Goal: Transaction & Acquisition: Purchase product/service

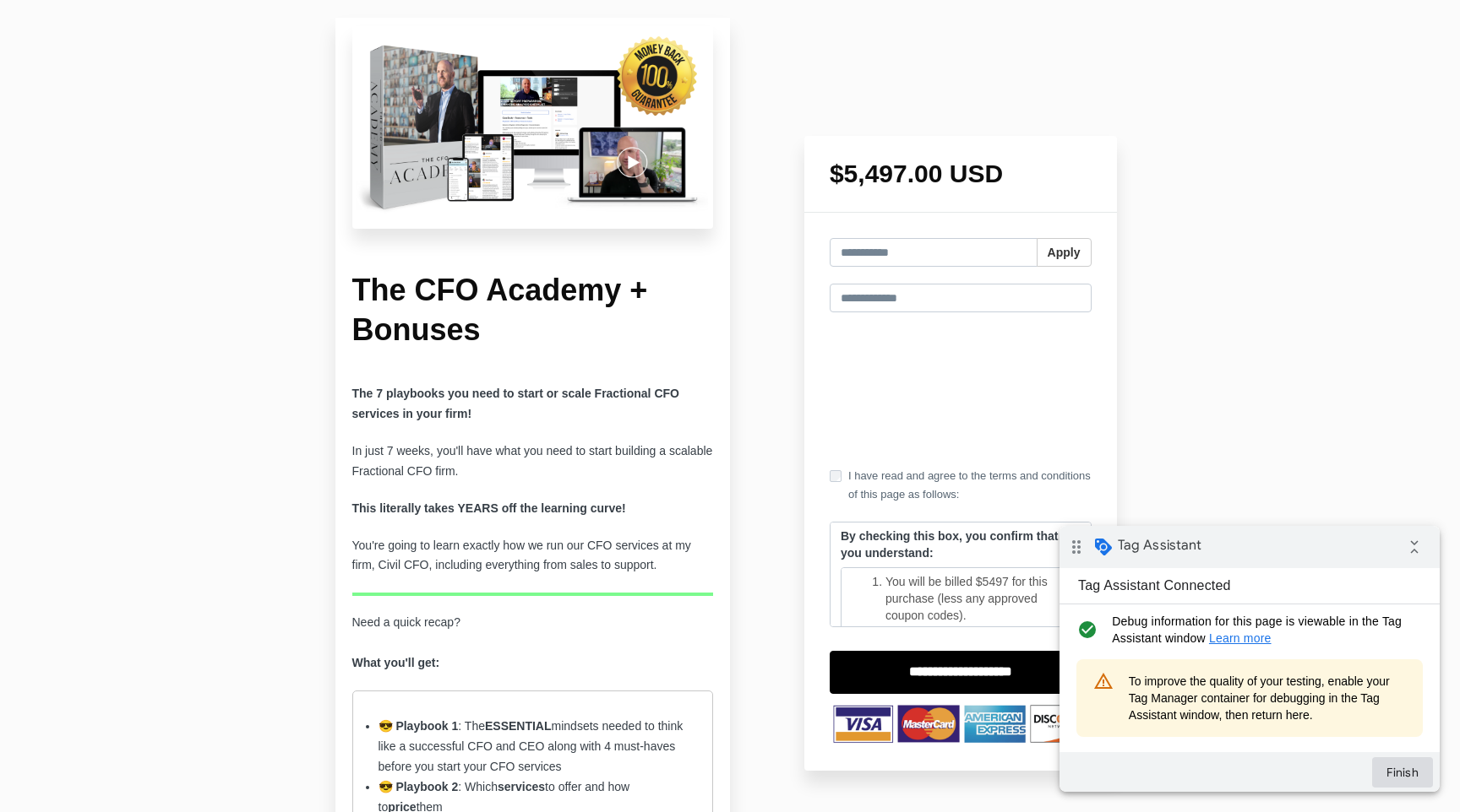
click at [1409, 773] on button "Finish" at bounding box center [1402, 772] width 61 height 30
click at [1286, 688] on span "To improve the quality of your testing, enable your Tag Manager container for d…" at bounding box center [1266, 698] width 277 height 51
click at [1412, 775] on button "Finish" at bounding box center [1402, 772] width 61 height 30
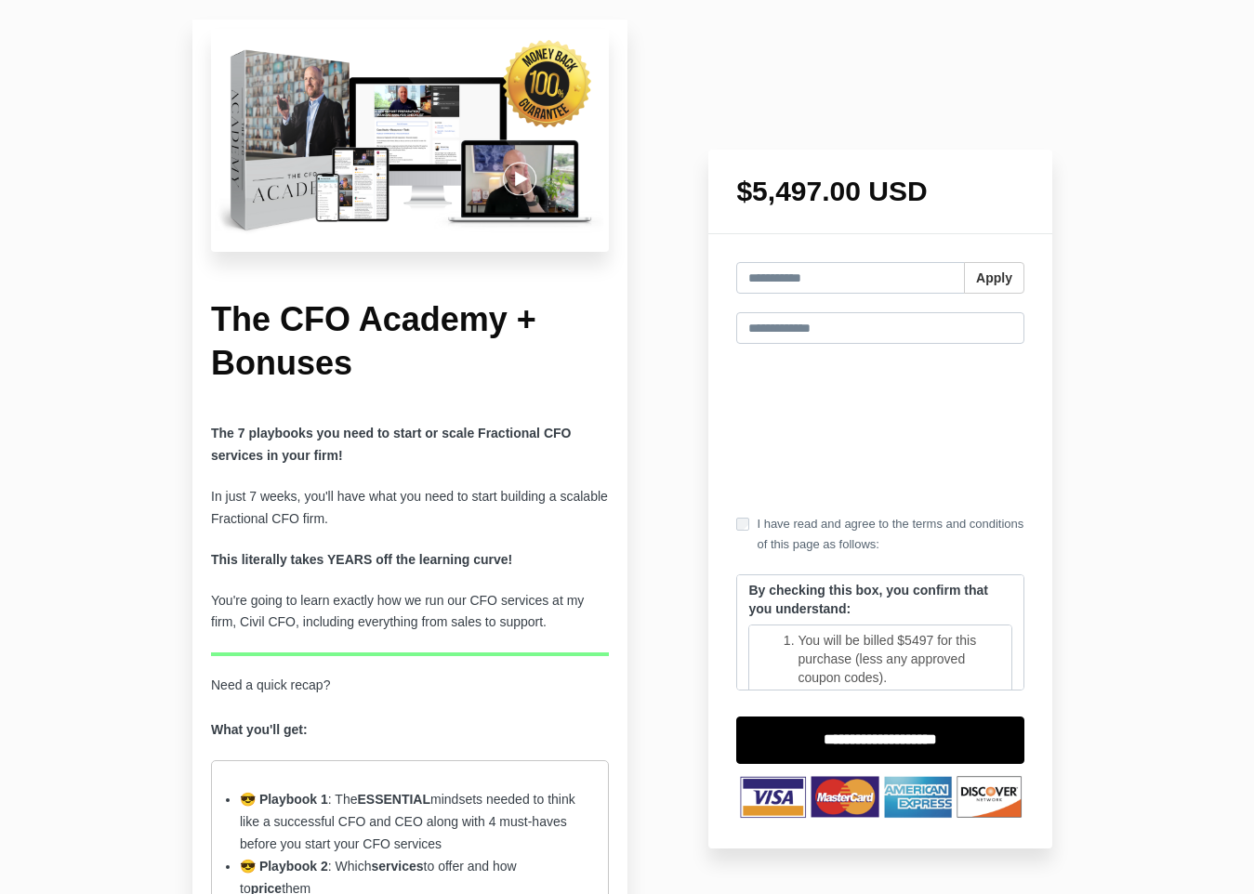
drag, startPoint x: 1157, startPoint y: 469, endPoint x: 1162, endPoint y: 458, distance: 12.5
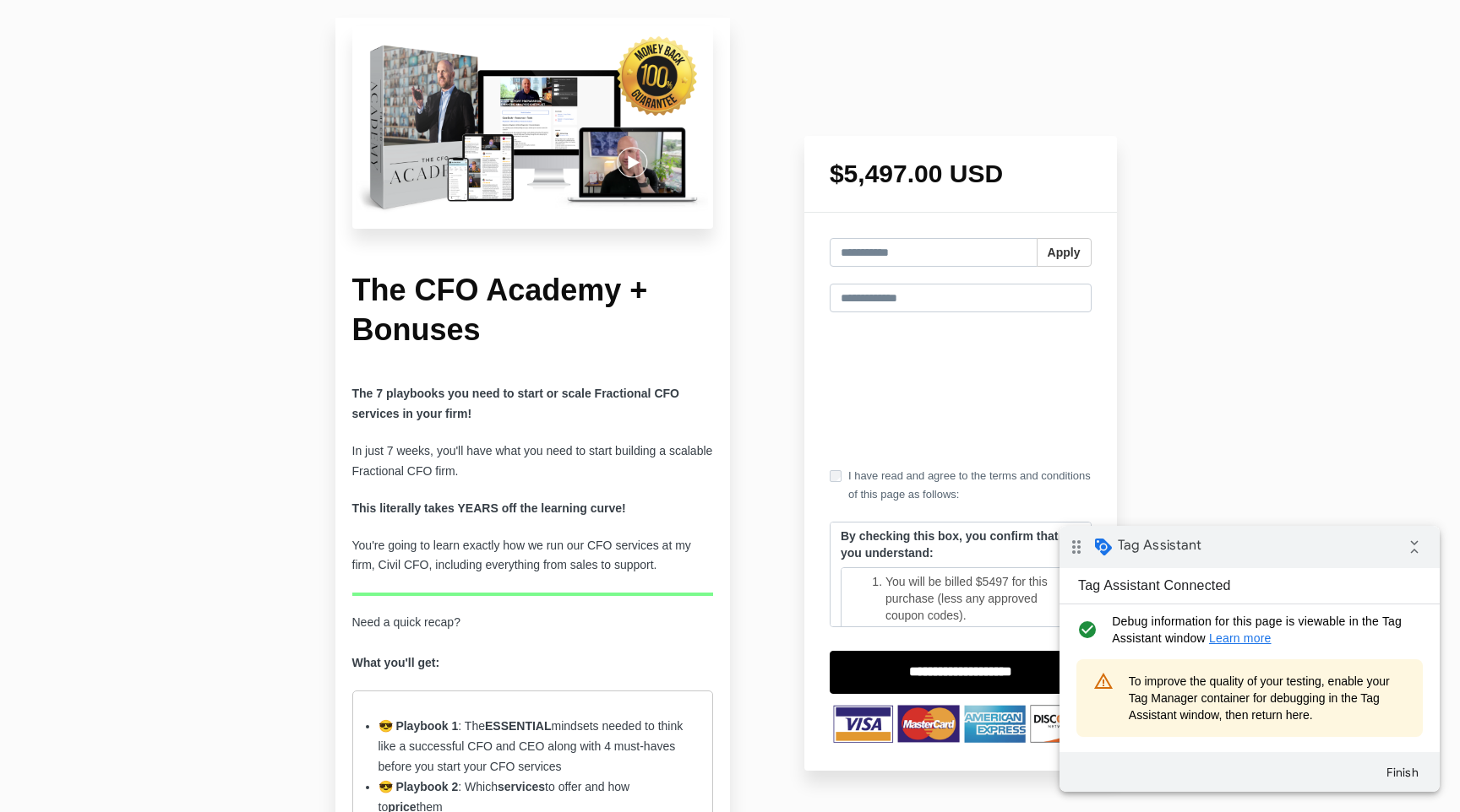
click at [913, 60] on div at bounding box center [730, 42] width 1460 height 84
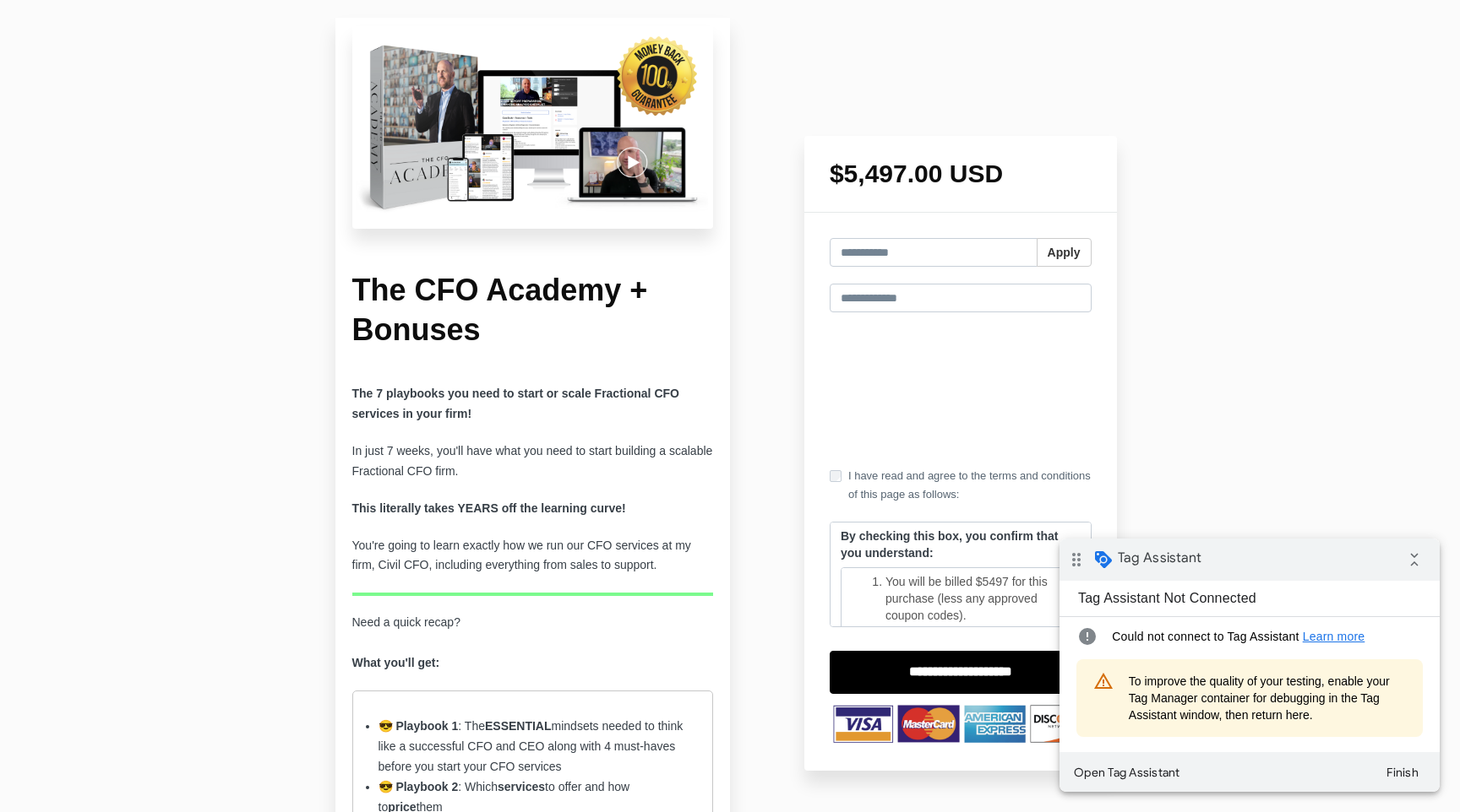
click at [1412, 775] on button "Finish" at bounding box center [1402, 772] width 61 height 30
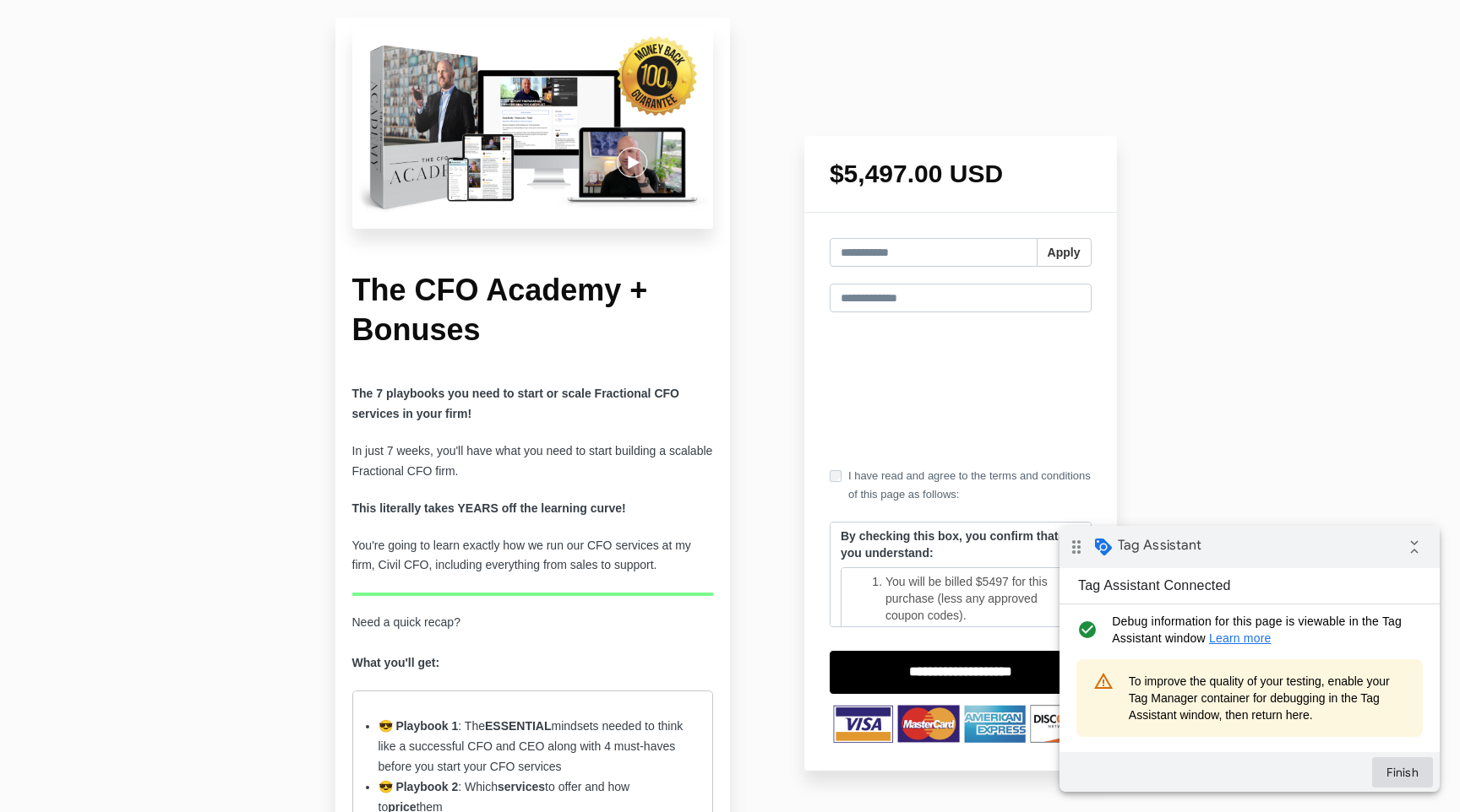
click at [1398, 767] on button "Finish" at bounding box center [1402, 772] width 61 height 30
click at [883, 78] on div at bounding box center [730, 42] width 1460 height 84
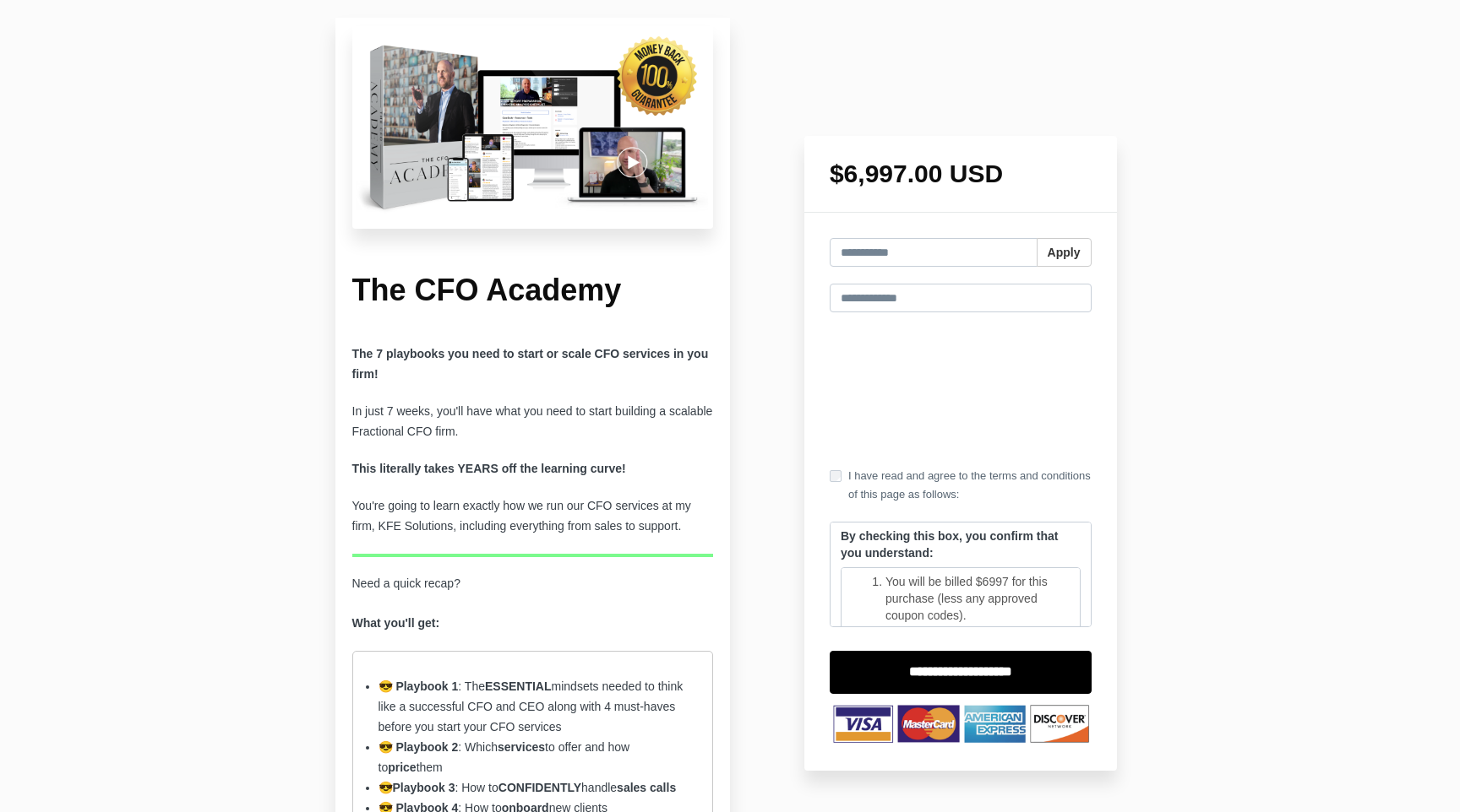
drag, startPoint x: 860, startPoint y: 173, endPoint x: 1053, endPoint y: 217, distance: 198.0
click at [1028, 174] on h1 "$6,997.00 USD" at bounding box center [960, 174] width 262 height 25
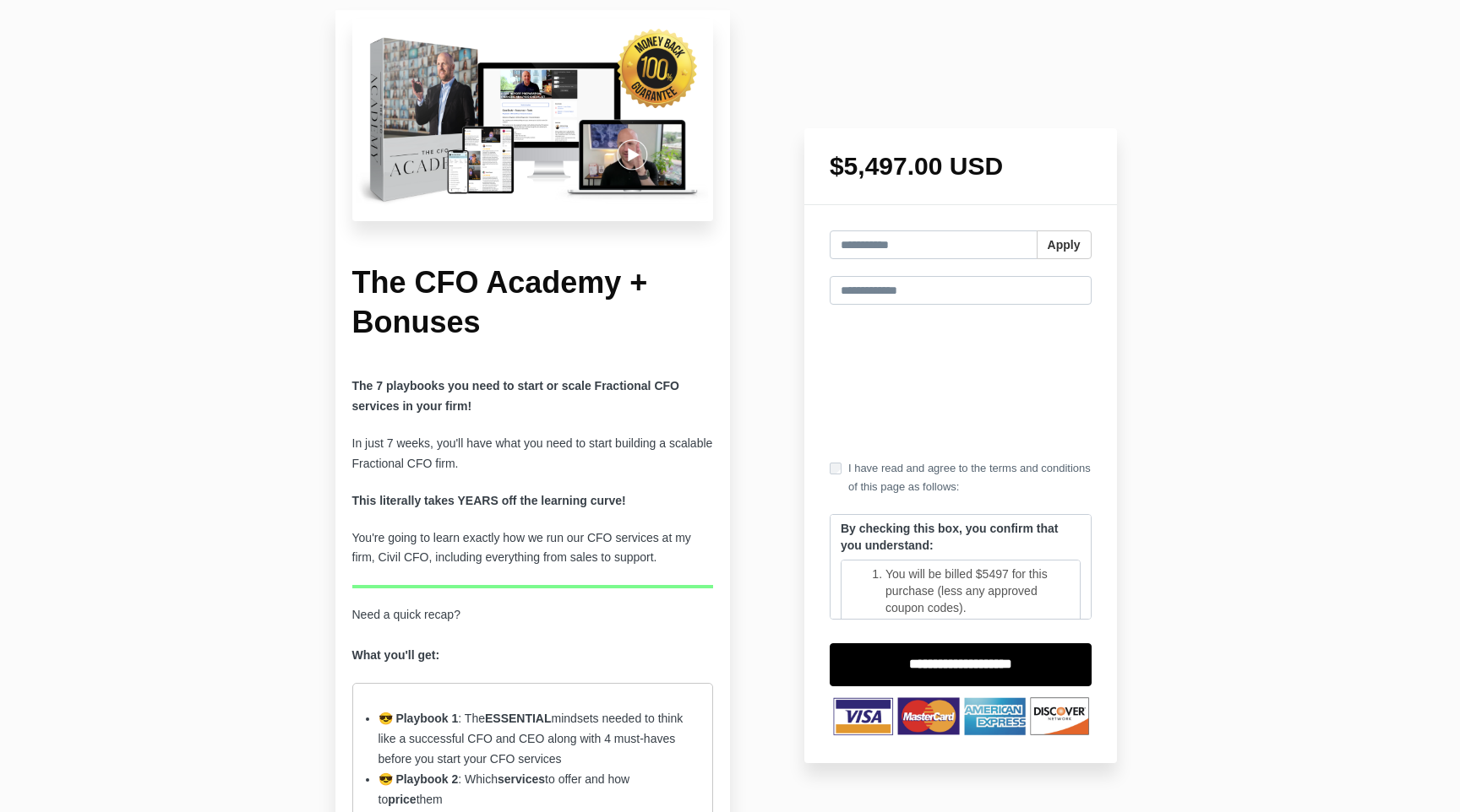
drag, startPoint x: 824, startPoint y: 165, endPoint x: 1036, endPoint y: 223, distance: 219.8
click at [1029, 169] on div "$5,497.00 USD" at bounding box center [960, 166] width 313 height 77
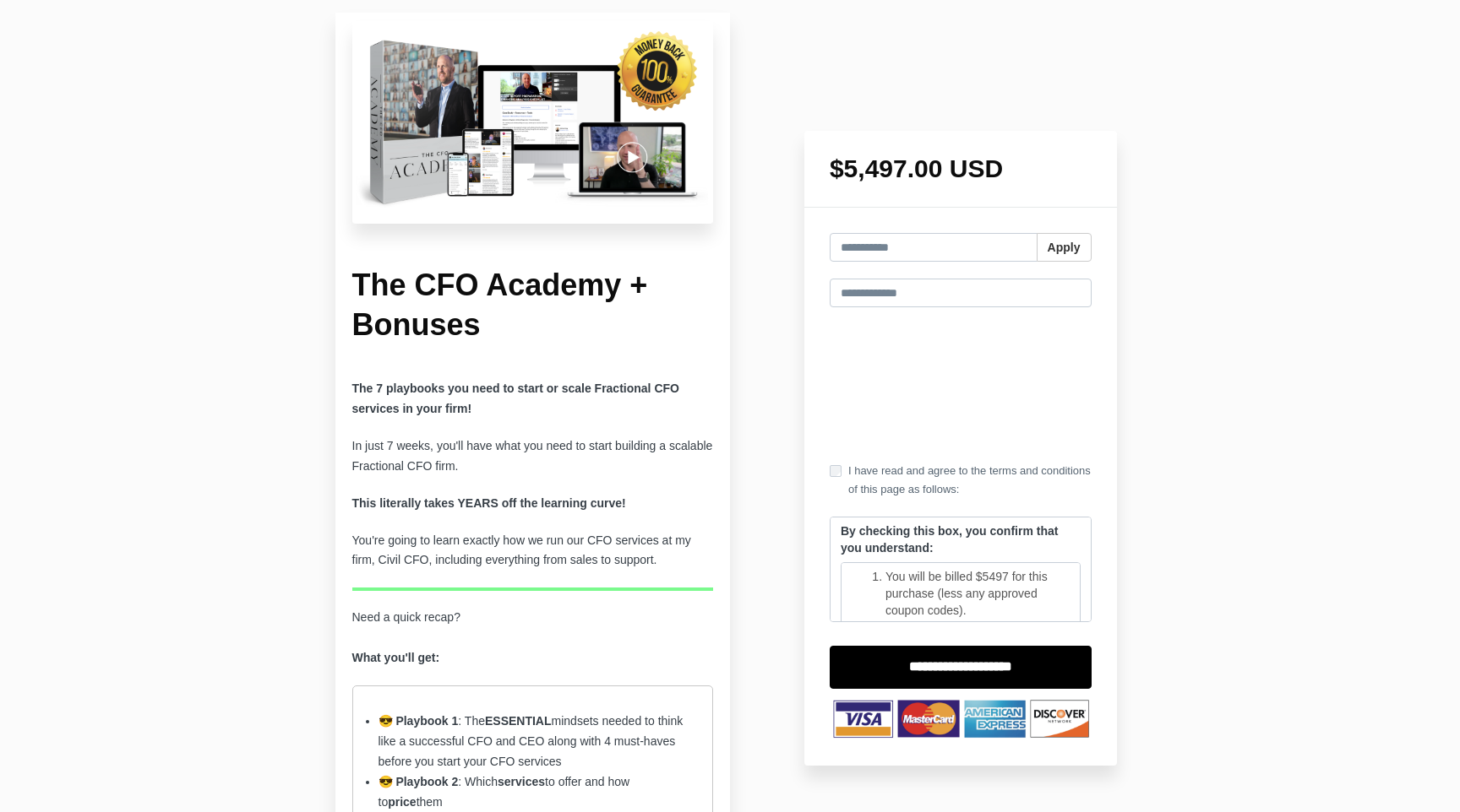
scroll to position [7, 0]
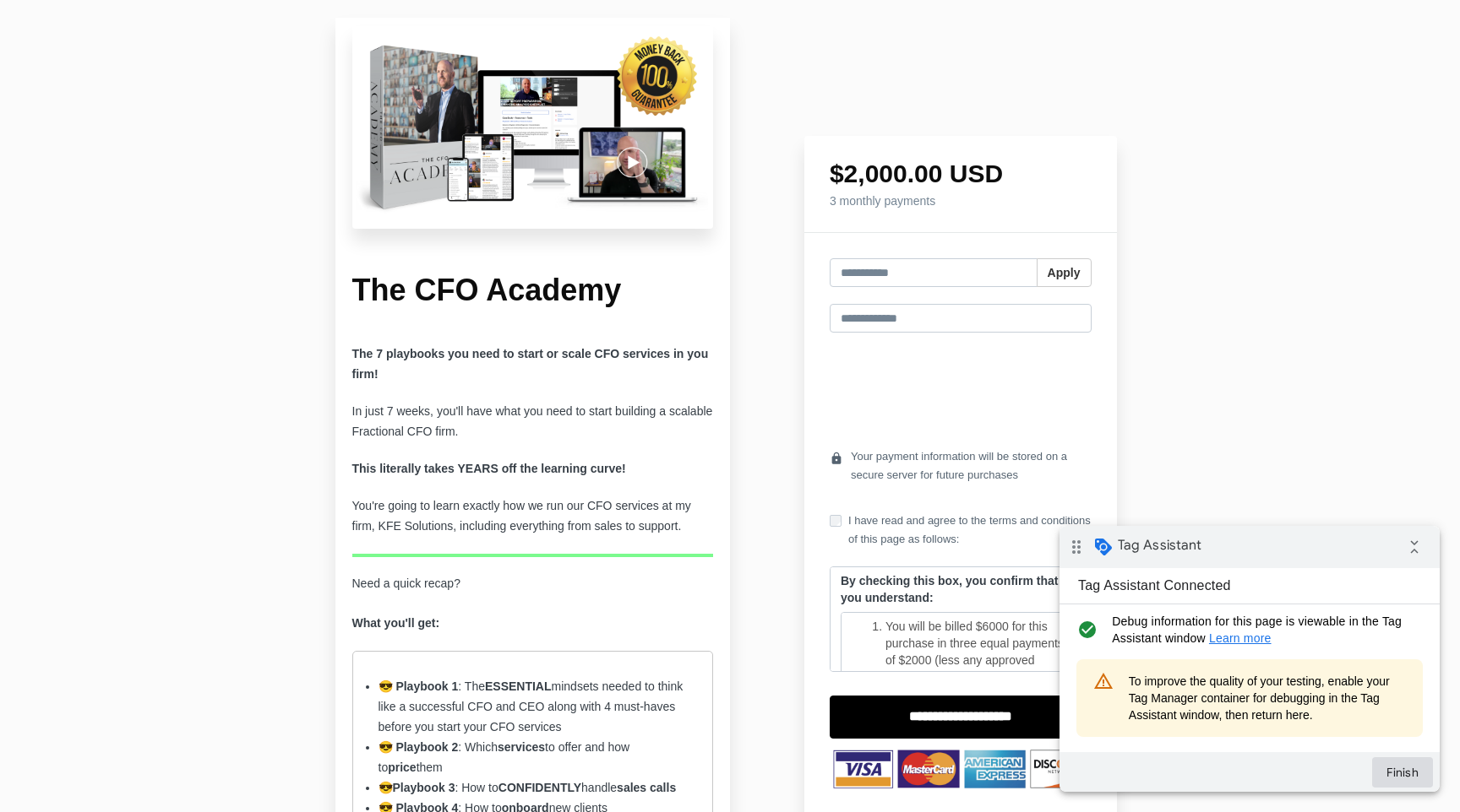
click at [1396, 771] on button "Finish" at bounding box center [1402, 772] width 61 height 30
click at [1399, 773] on button "Finish" at bounding box center [1402, 772] width 61 height 30
click at [1397, 774] on button "Finish" at bounding box center [1402, 772] width 61 height 30
